Goal: Task Accomplishment & Management: Manage account settings

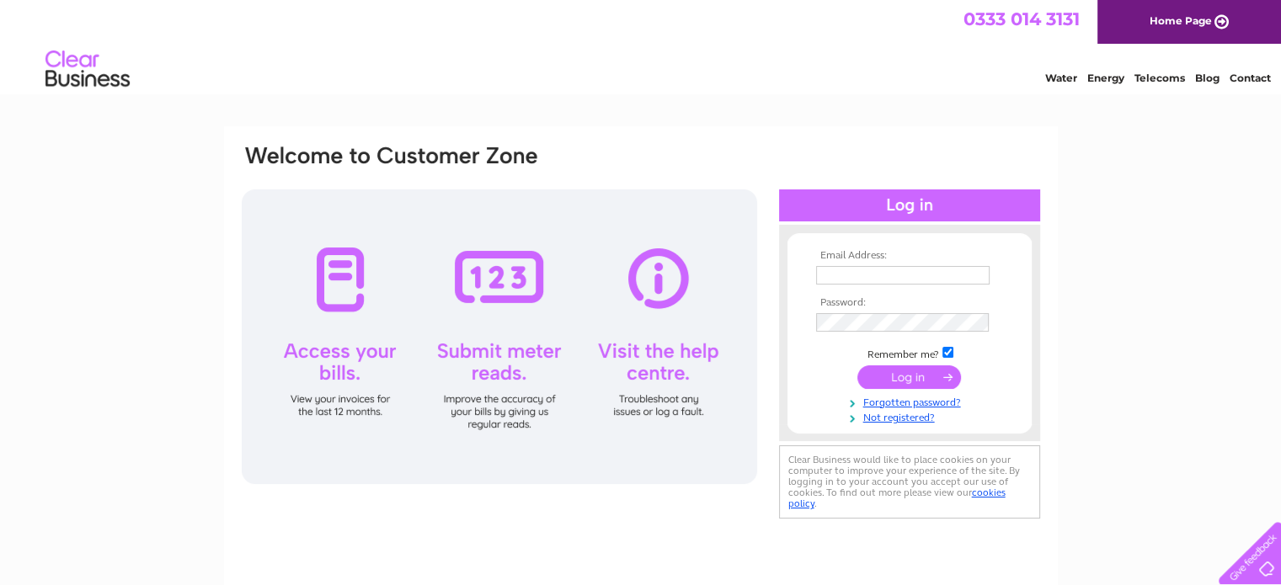
click at [890, 274] on input "text" at bounding box center [903, 275] width 174 height 19
type input "[EMAIL_ADDRESS][DOMAIN_NAME]"
click at [916, 380] on input "submit" at bounding box center [910, 378] width 104 height 24
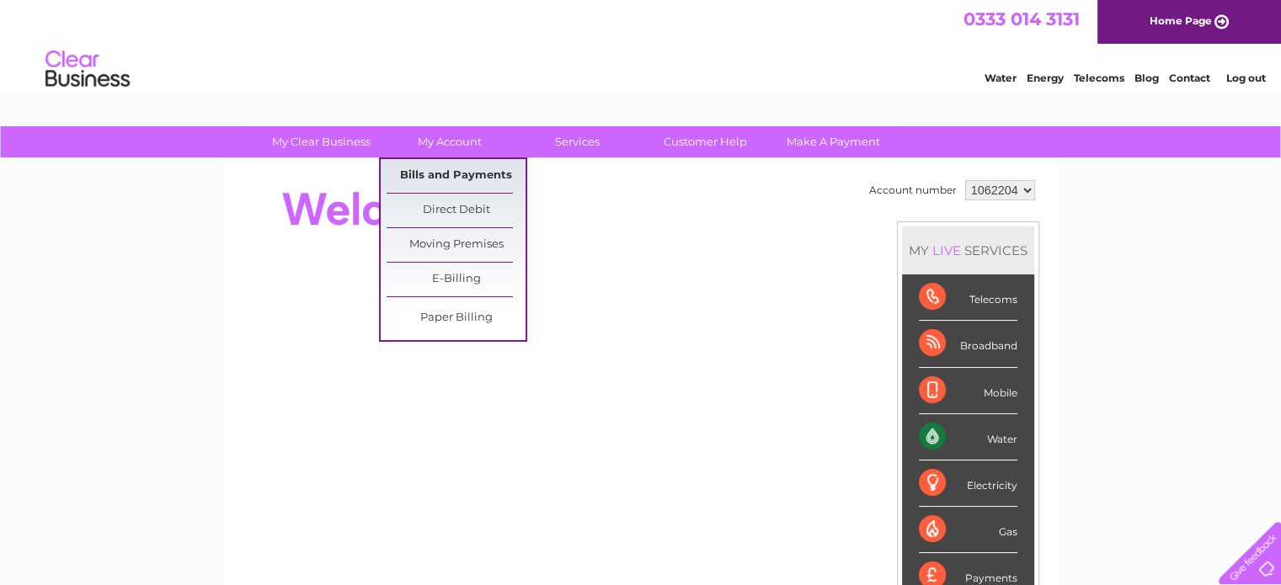
click at [443, 174] on link "Bills and Payments" at bounding box center [456, 176] width 139 height 34
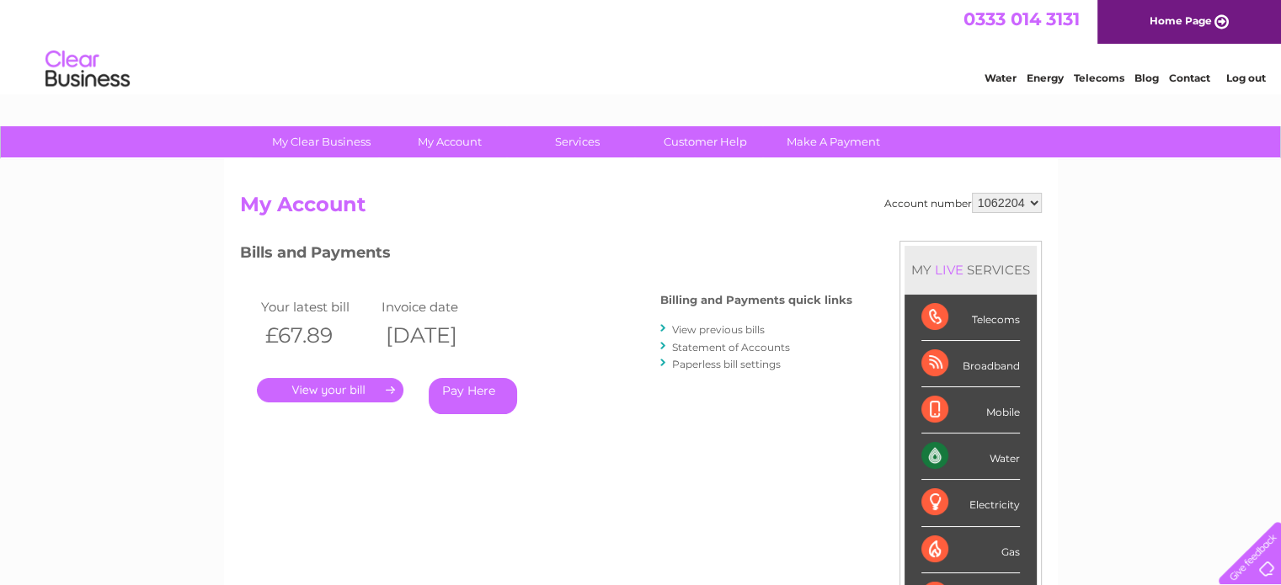
click at [731, 329] on link "View previous bills" at bounding box center [718, 329] width 93 height 13
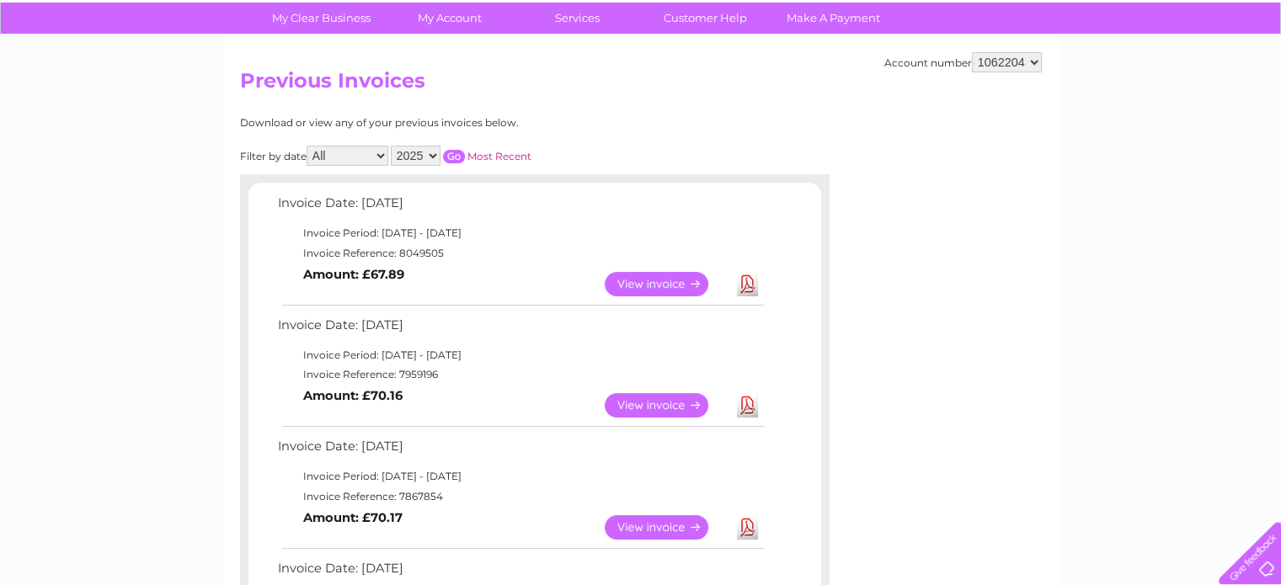
scroll to position [191, 0]
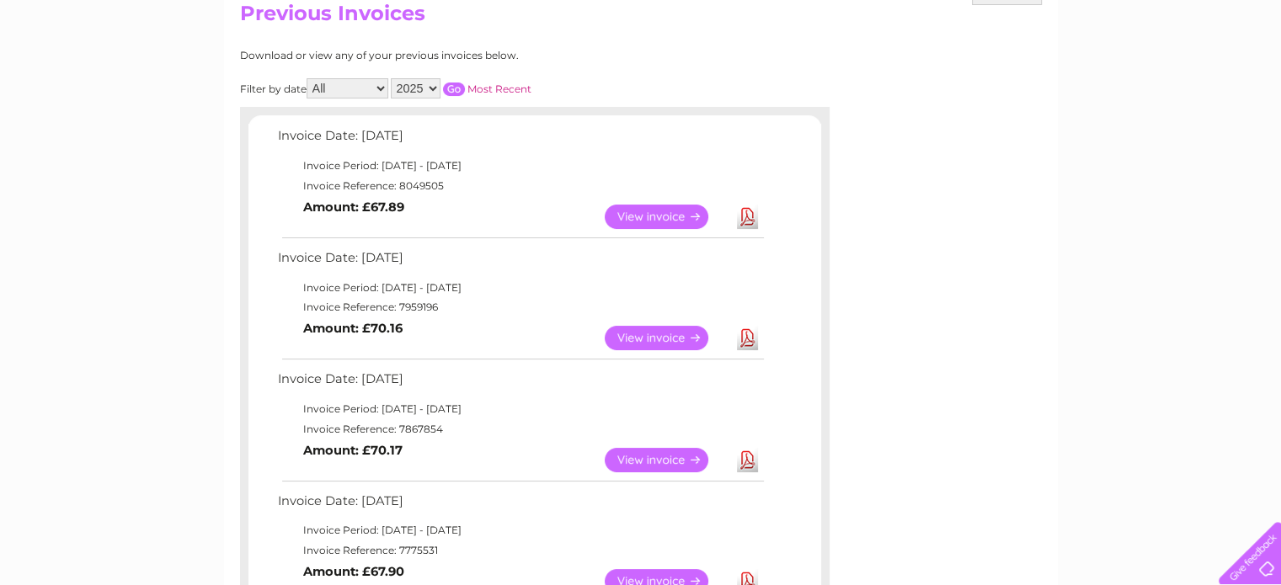
click at [692, 215] on link "View" at bounding box center [667, 217] width 124 height 24
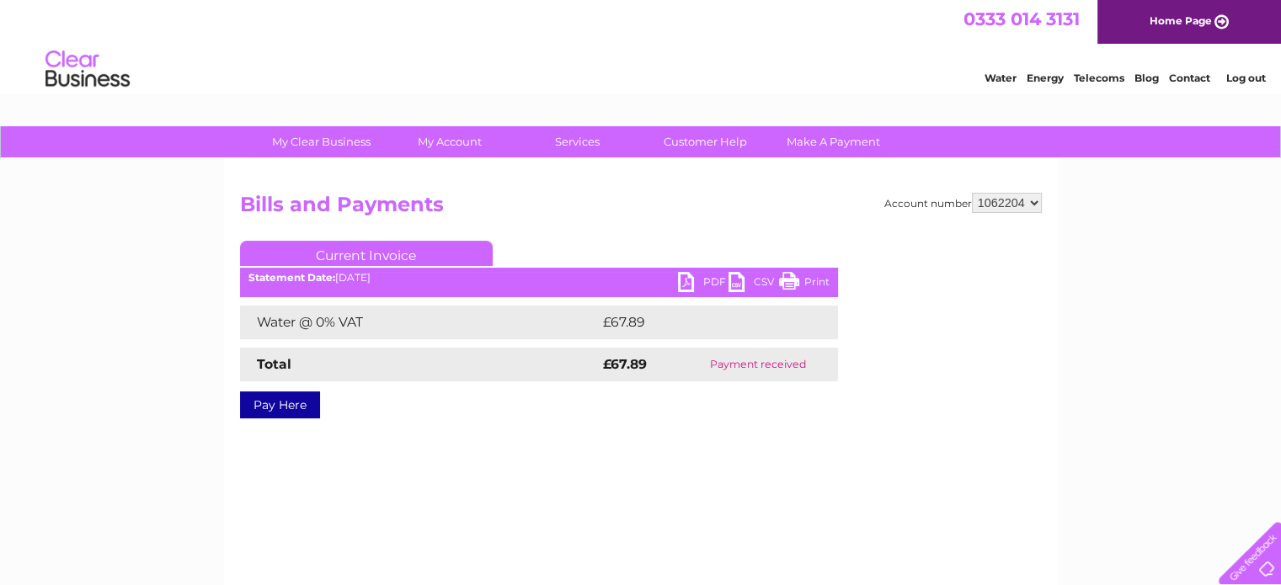
click at [692, 279] on link "PDF" at bounding box center [703, 284] width 51 height 24
click at [686, 281] on link "PDF" at bounding box center [703, 284] width 51 height 24
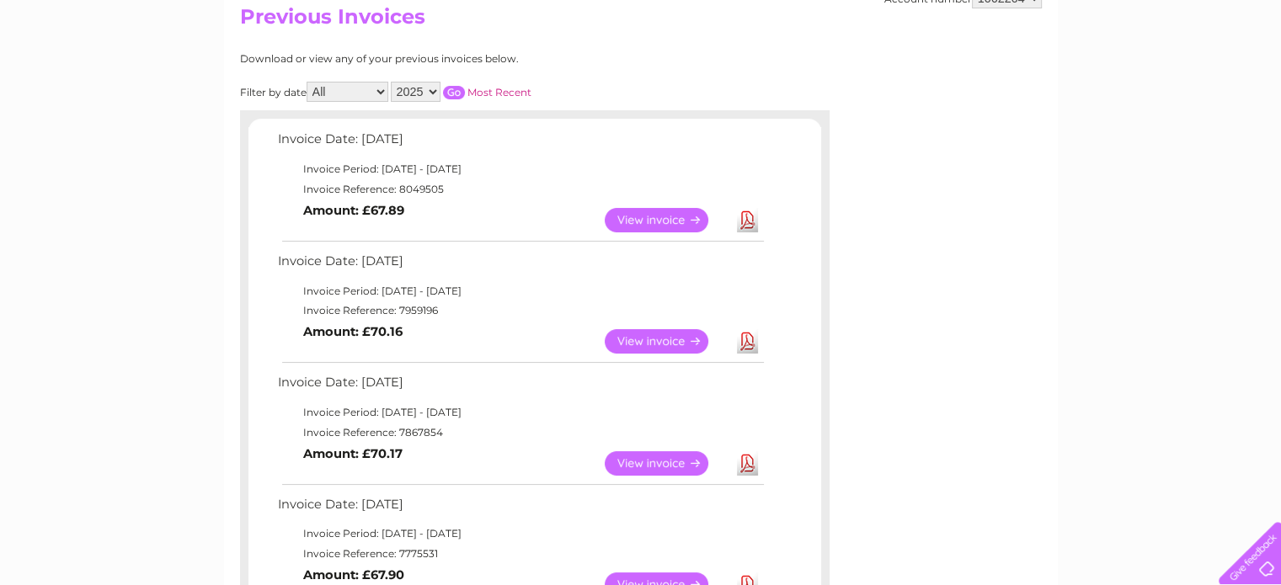
click at [749, 337] on link "Download" at bounding box center [747, 341] width 21 height 24
click at [697, 338] on link "View" at bounding box center [667, 341] width 124 height 24
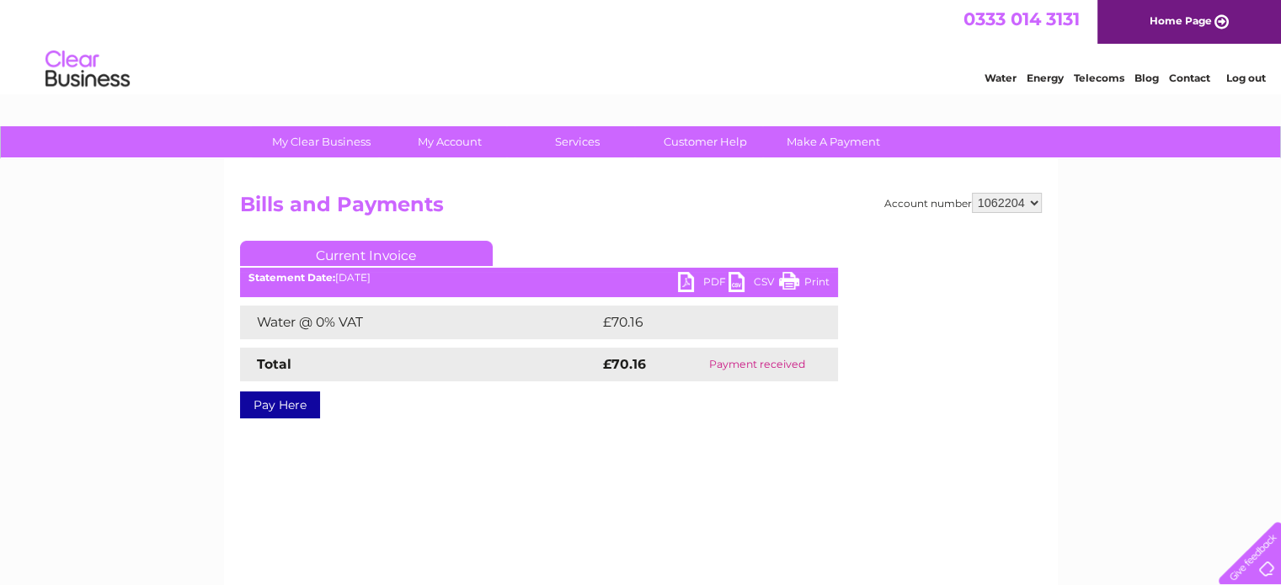
click at [705, 279] on link "PDF" at bounding box center [703, 284] width 51 height 24
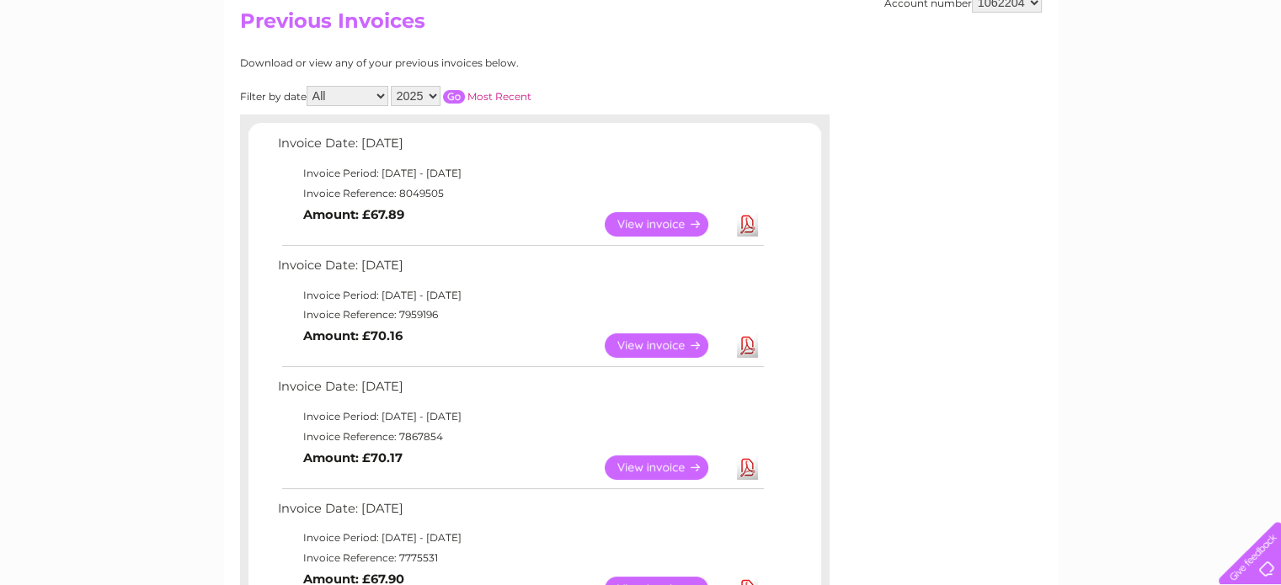
click at [640, 466] on link "View" at bounding box center [667, 468] width 124 height 24
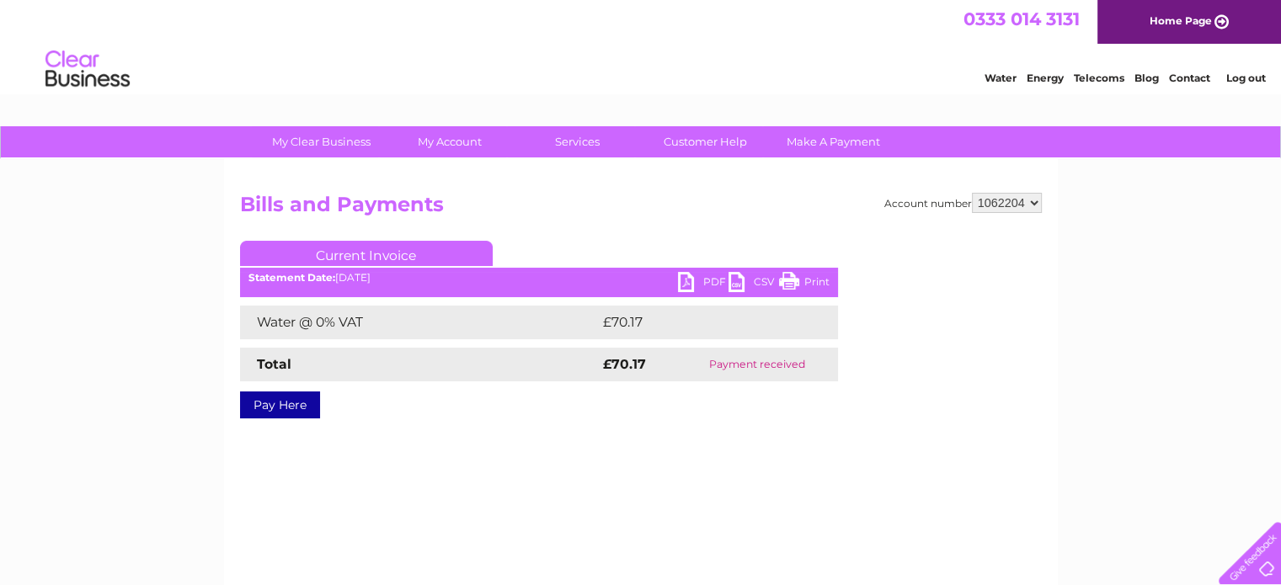
click at [703, 281] on link "PDF" at bounding box center [703, 284] width 51 height 24
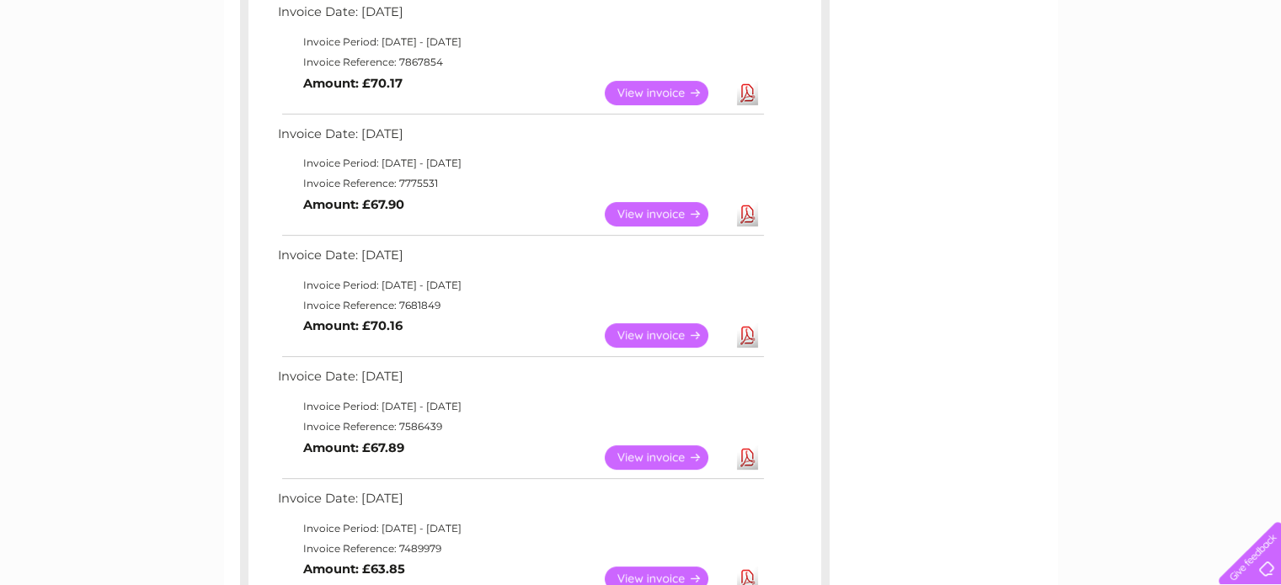
scroll to position [586, 0]
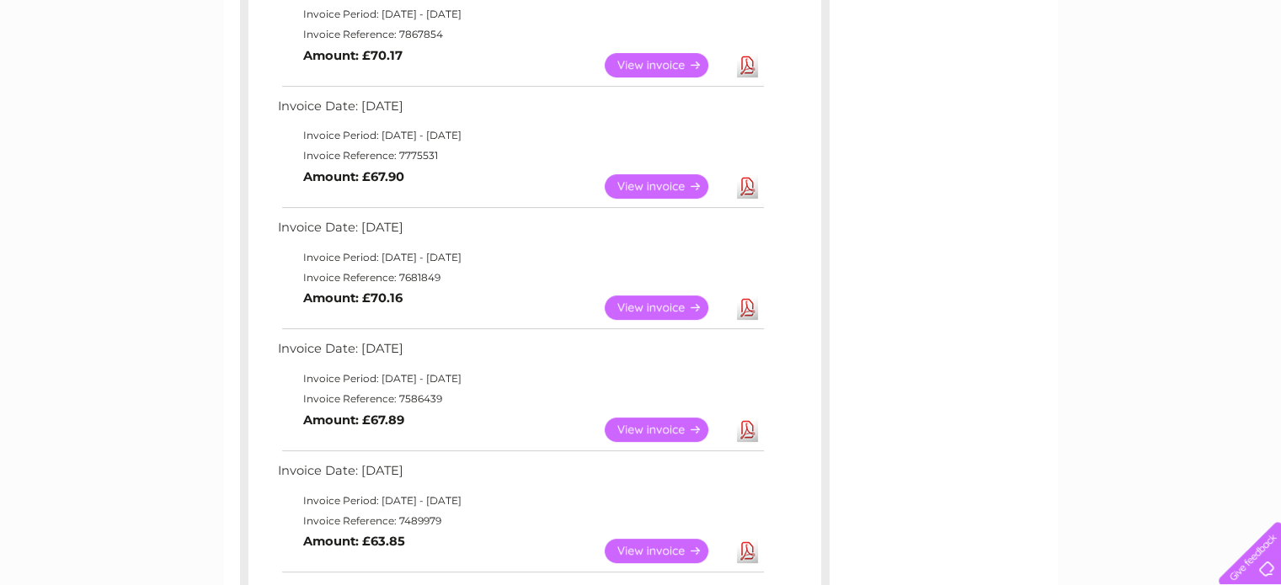
click at [671, 181] on link "View" at bounding box center [667, 186] width 124 height 24
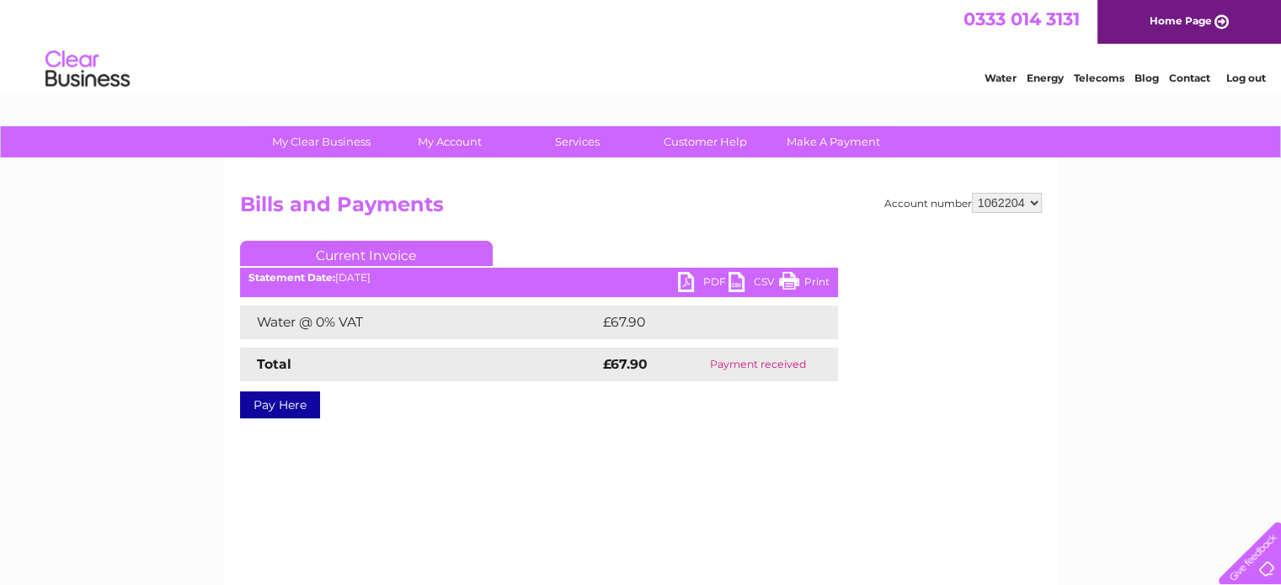
click at [711, 277] on link "PDF" at bounding box center [703, 284] width 51 height 24
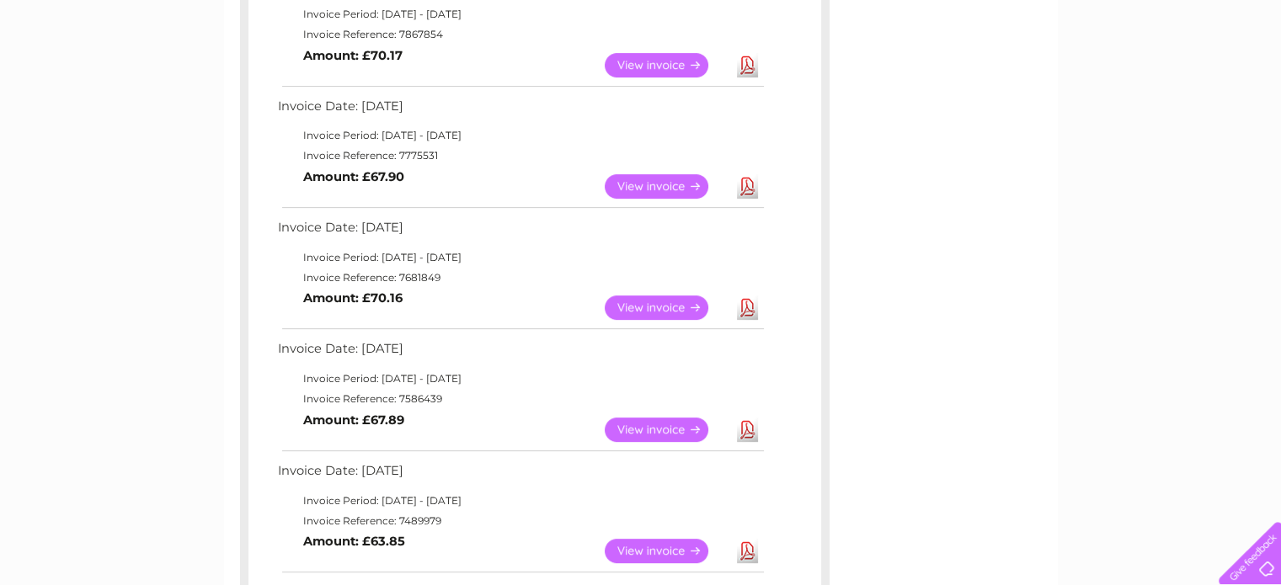
click at [659, 302] on link "View" at bounding box center [667, 308] width 124 height 24
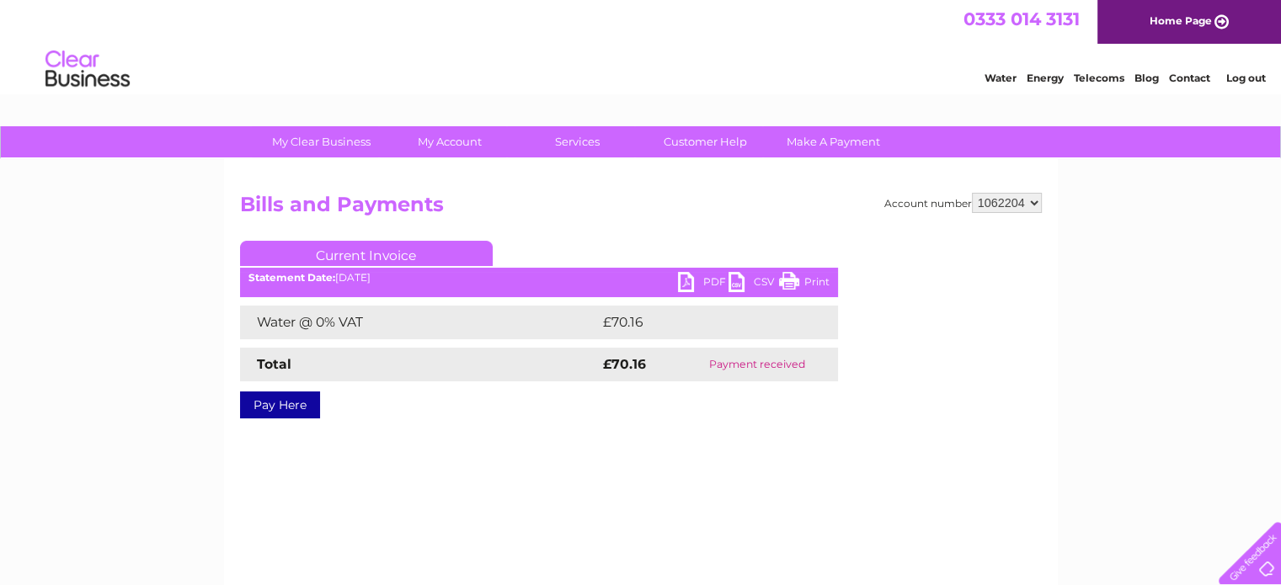
click at [708, 279] on link "PDF" at bounding box center [703, 284] width 51 height 24
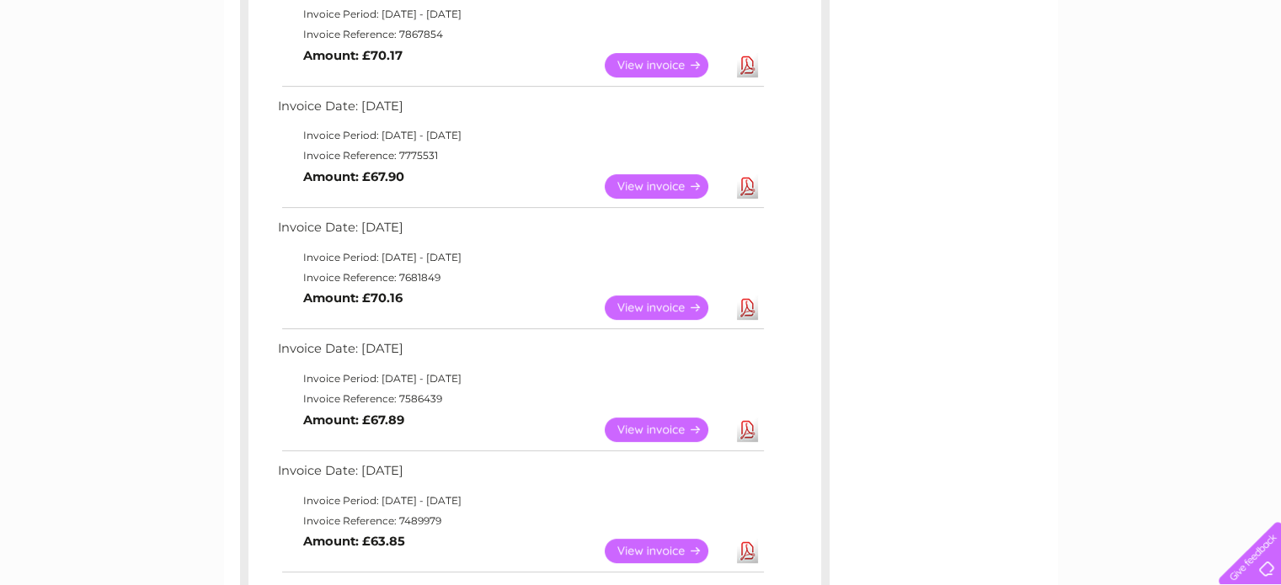
click at [650, 424] on link "View" at bounding box center [667, 430] width 124 height 24
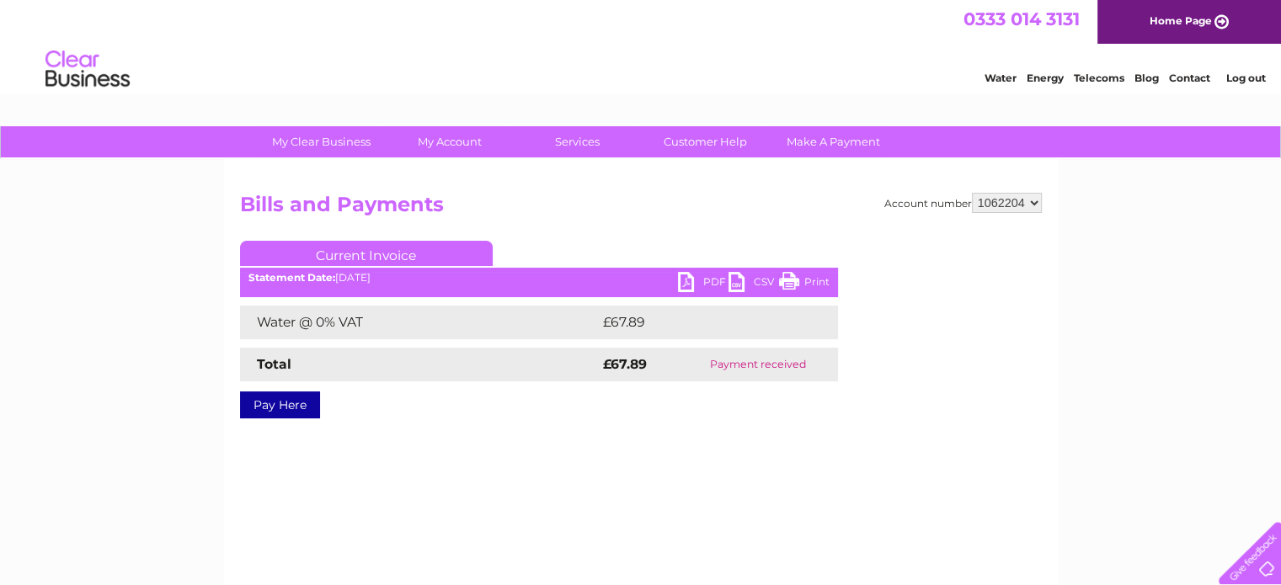
click at [703, 280] on link "PDF" at bounding box center [703, 284] width 51 height 24
click at [1245, 77] on link "Log out" at bounding box center [1246, 78] width 40 height 13
